Goal: Communication & Community: Ask a question

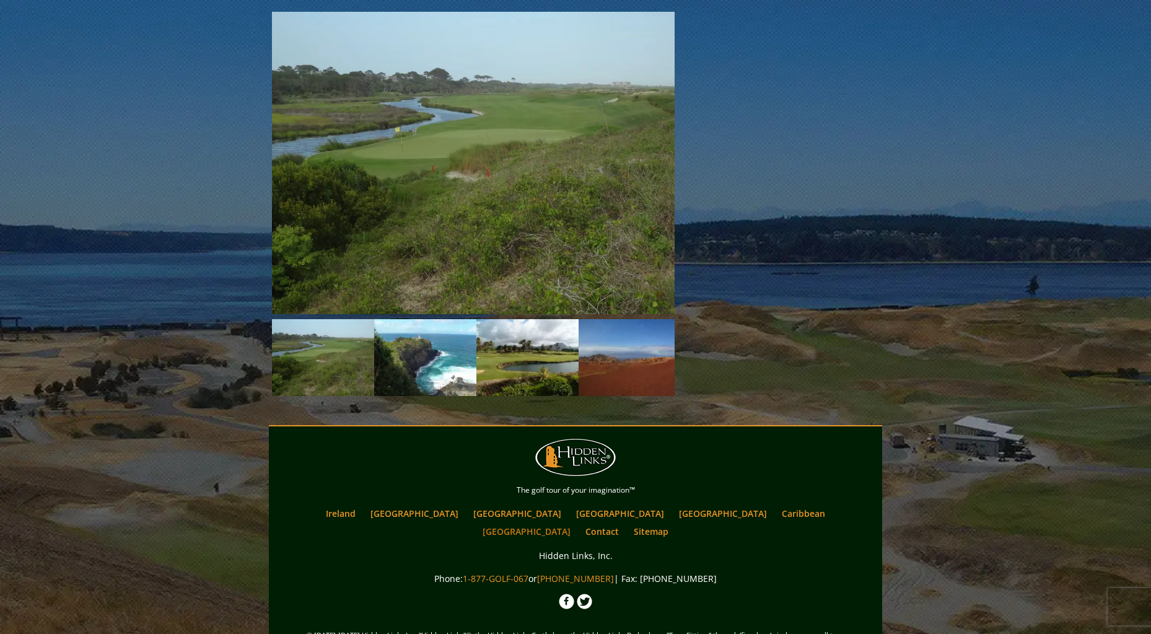
scroll to position [1390, 0]
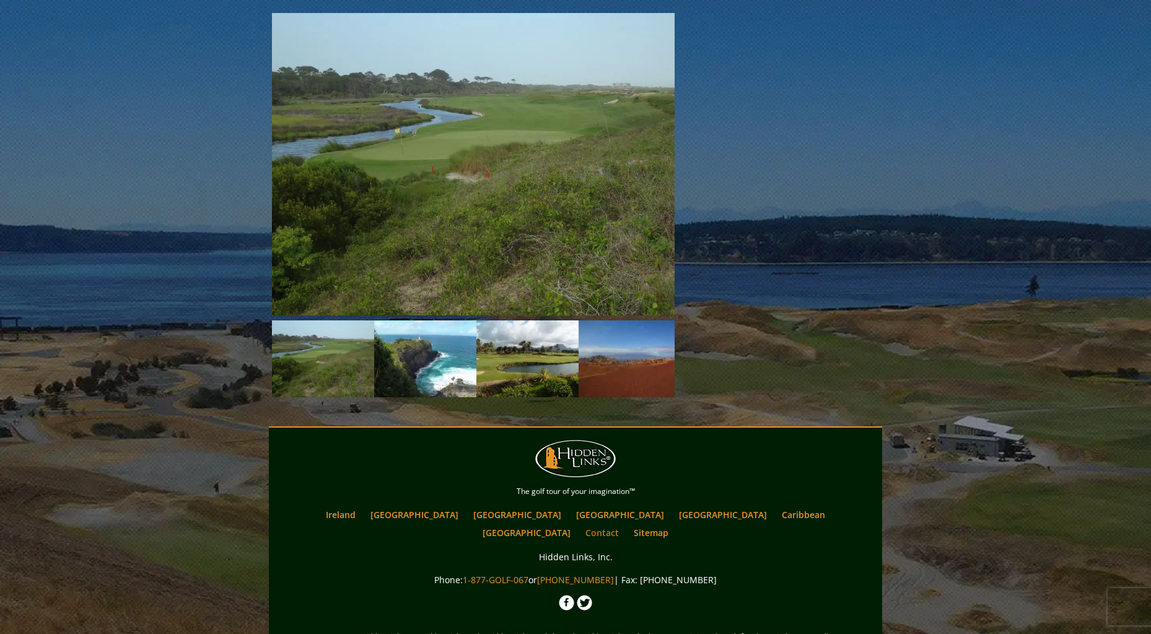
click at [625, 523] on link "Contact" at bounding box center [602, 532] width 46 height 18
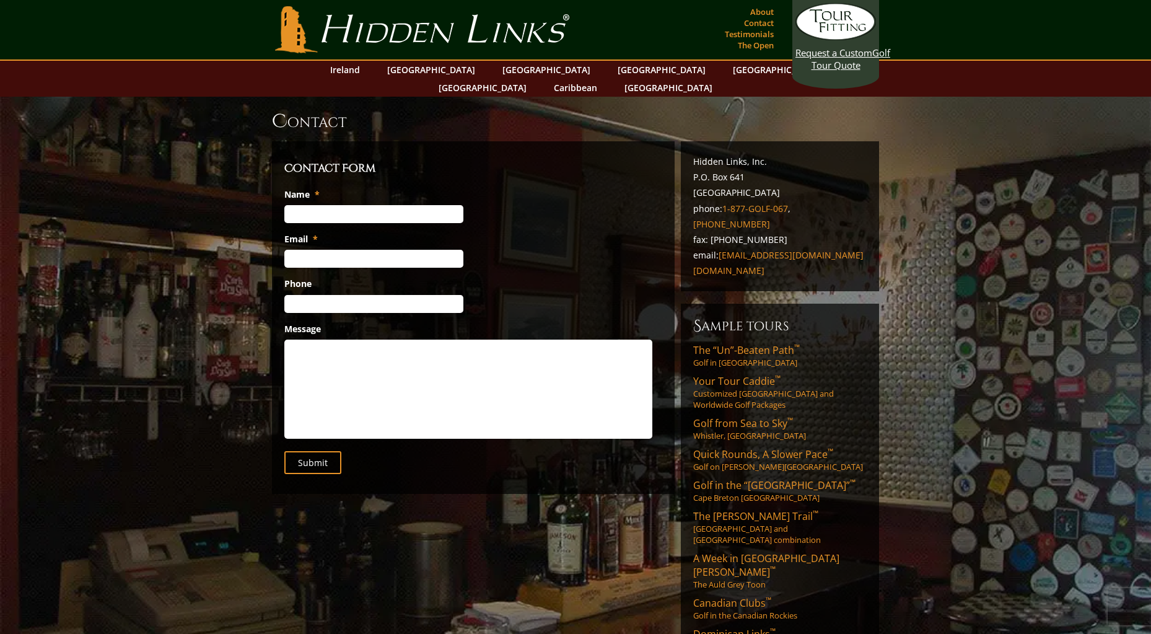
click at [341, 205] on input "Name *" at bounding box center [373, 214] width 179 height 18
type input "[PERSON_NAME]"
type input "[EMAIL_ADDRESS][DOMAIN_NAME]"
type input "[PHONE_NUMBER]"
click at [367, 349] on textarea "Message" at bounding box center [468, 388] width 368 height 99
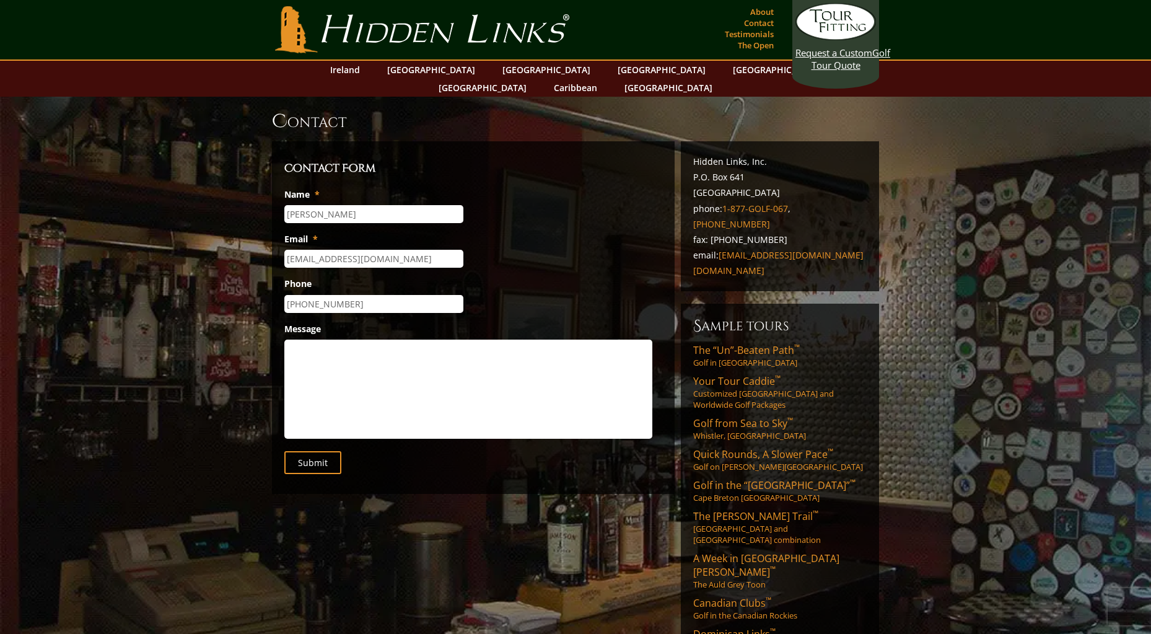
paste textarea "Hello, I wanted to reach out because I thought your golf groups might enjoy som…"
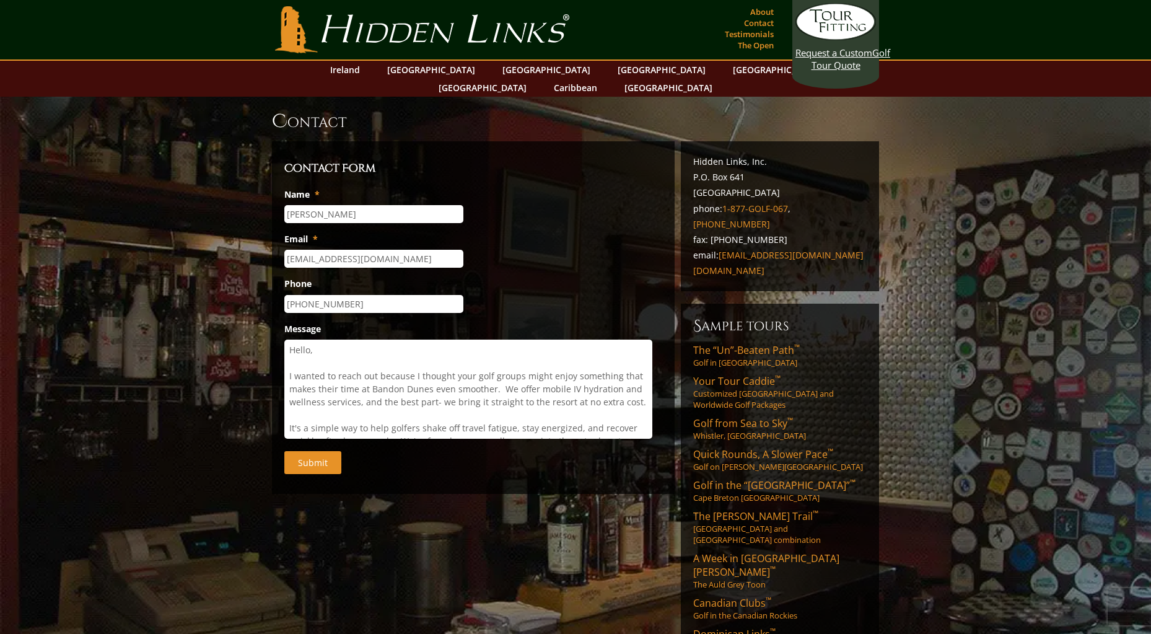
type textarea "Hello, I wanted to reach out because I thought your golf groups might enjoy som…"
click at [308, 451] on input "Submit" at bounding box center [312, 462] width 57 height 23
